Goal: Task Accomplishment & Management: Manage account settings

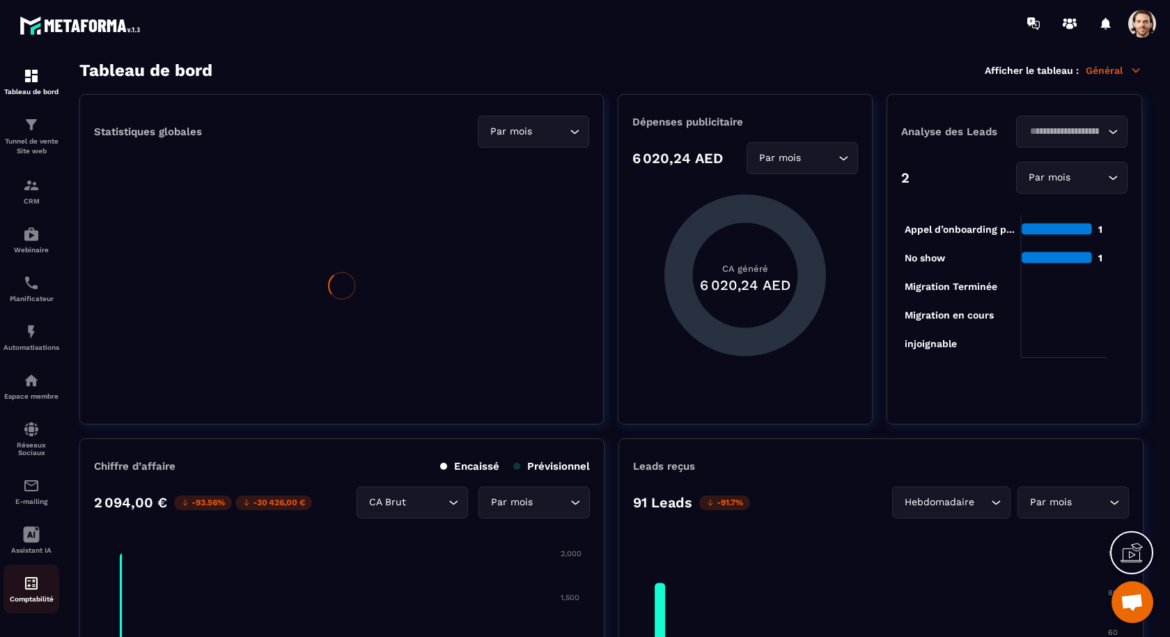
scroll to position [3, 0]
click at [23, 332] on img at bounding box center [31, 331] width 17 height 17
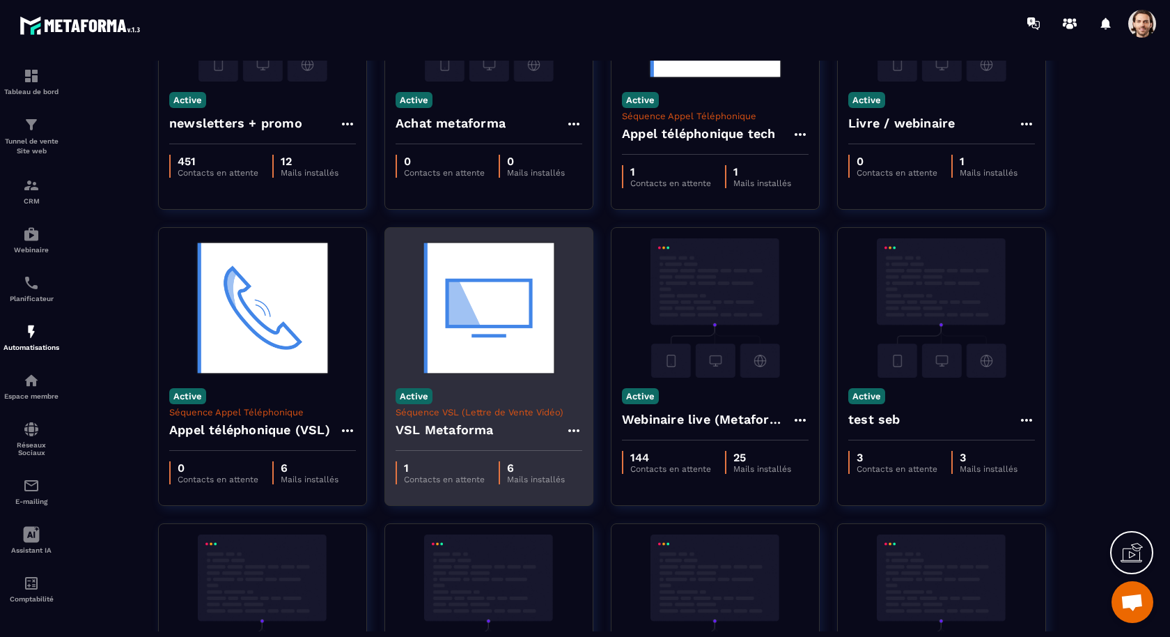
scroll to position [185, 0]
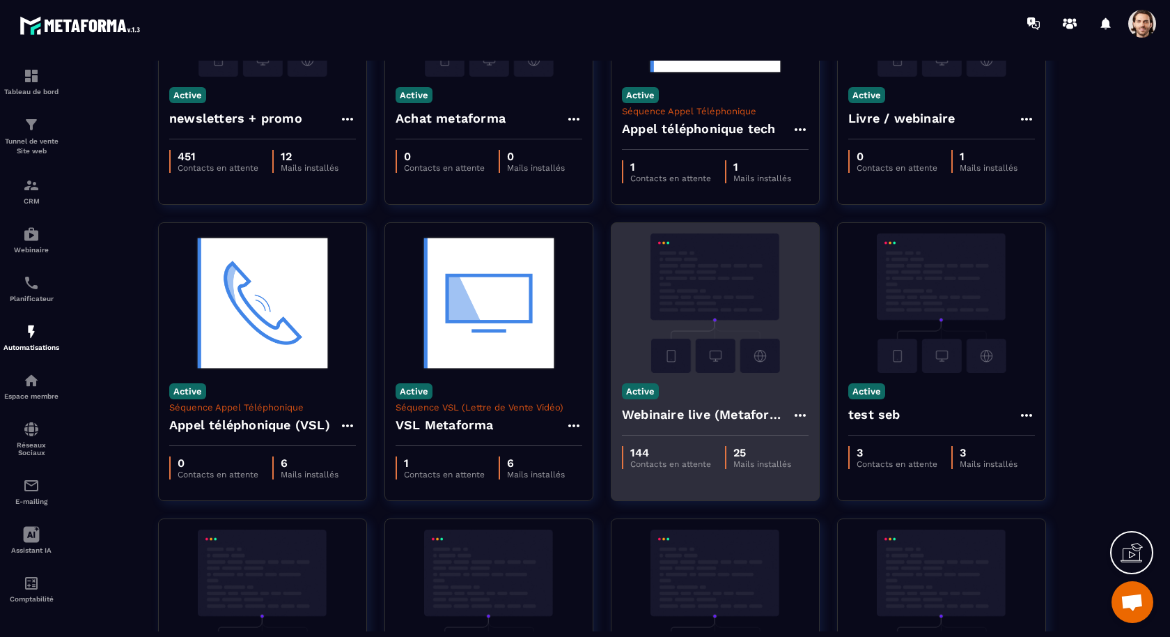
click at [685, 418] on h4 "Webinaire live (Metaforma)" at bounding box center [707, 415] width 170 height 20
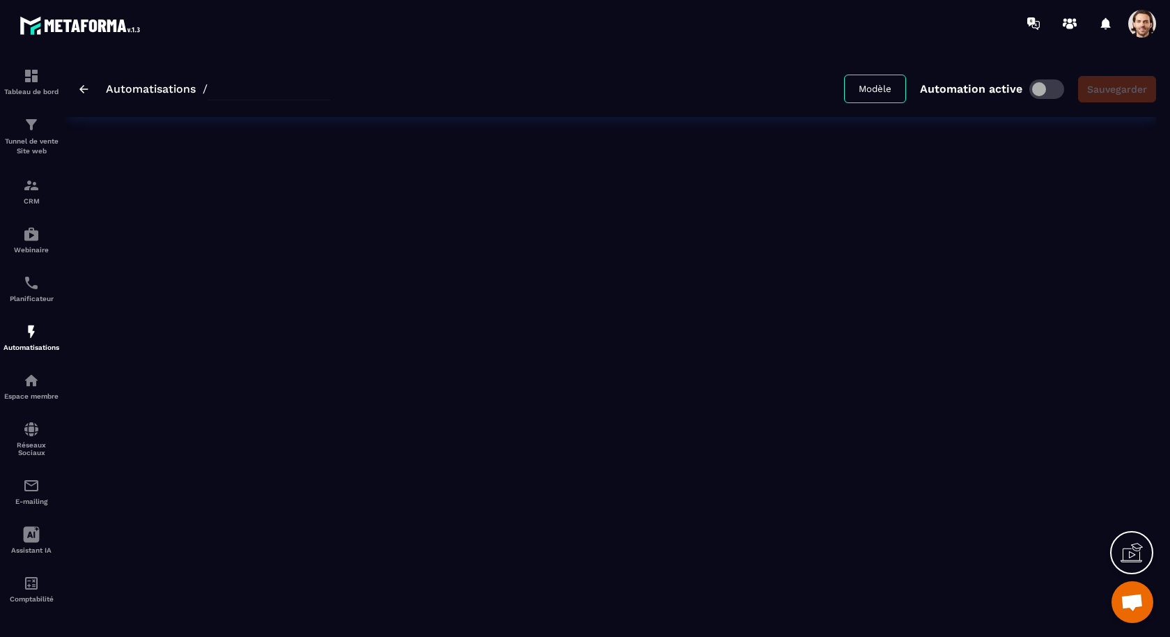
type input "**********"
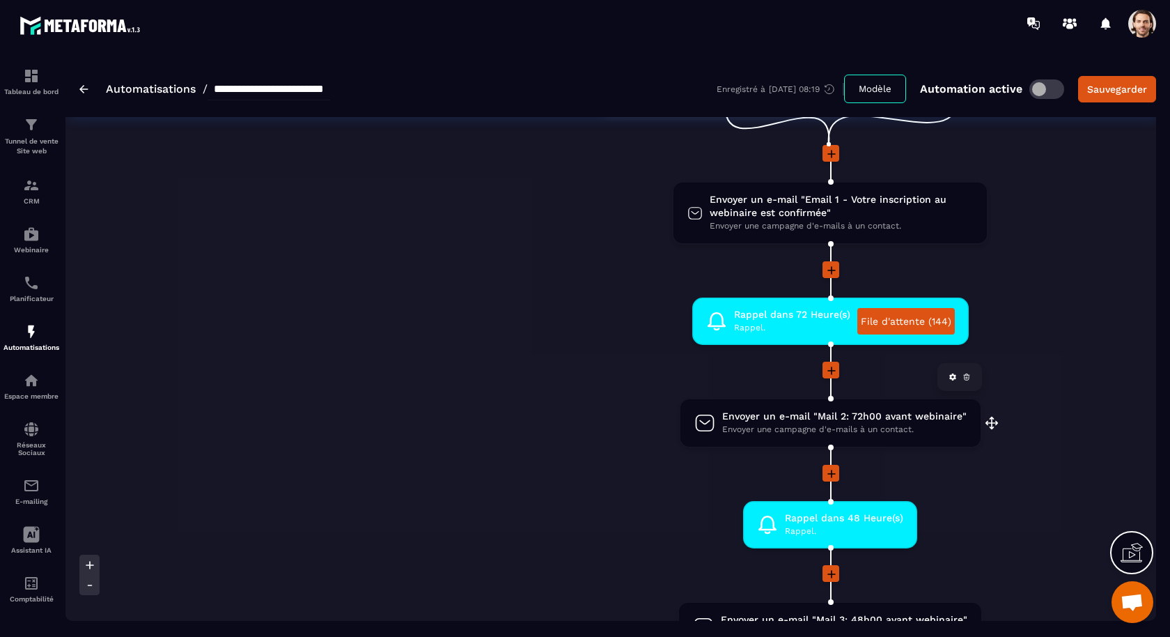
scroll to position [0, 317]
